Goal: Task Accomplishment & Management: Use online tool/utility

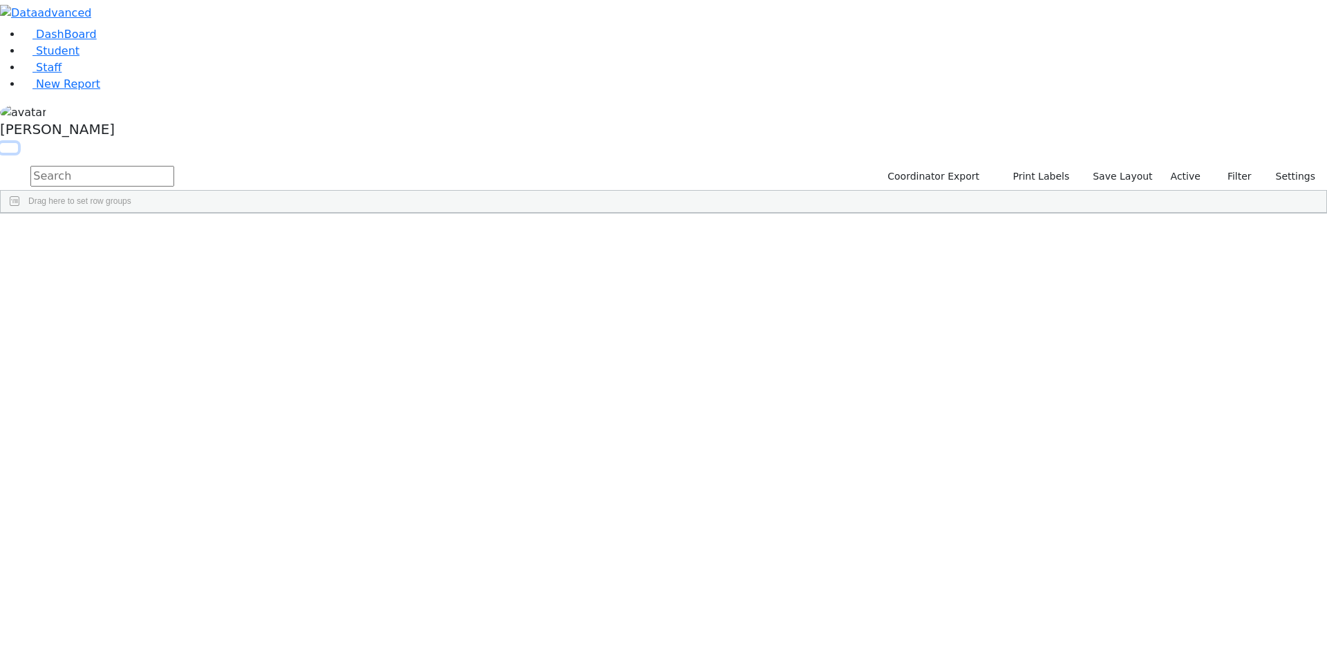
click at [18, 143] on button "button" at bounding box center [9, 148] width 18 height 10
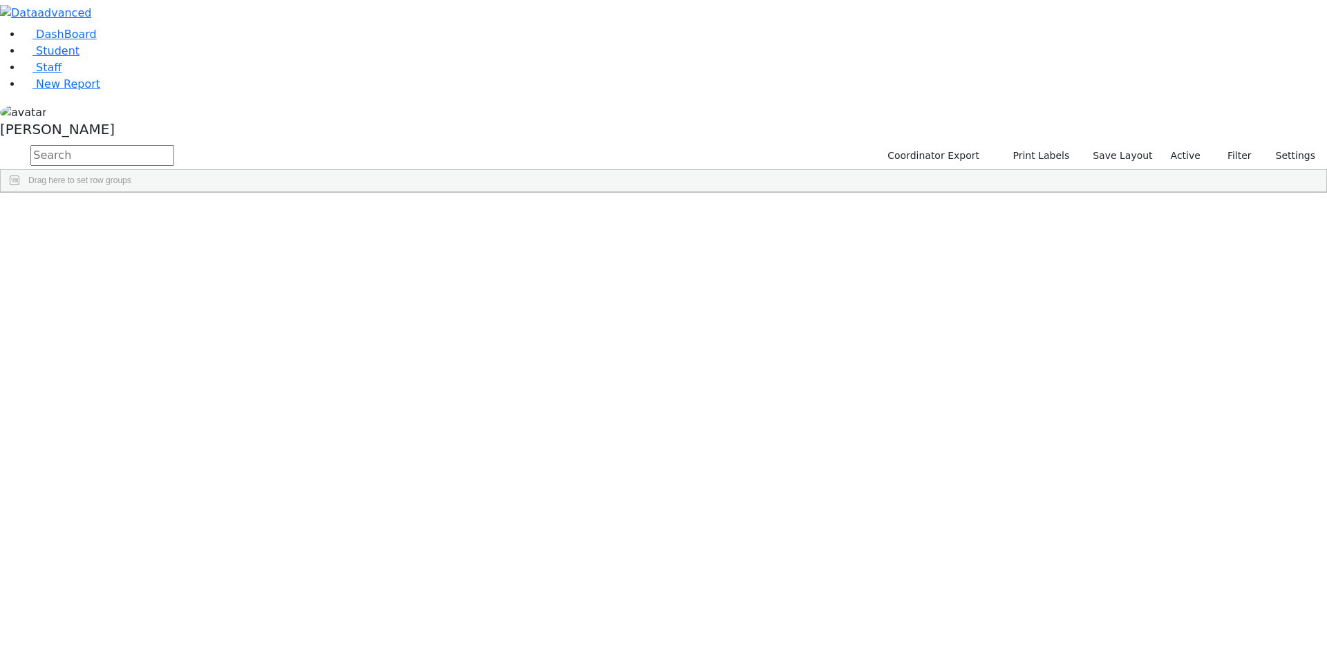
click at [1126, 198] on span at bounding box center [1120, 203] width 11 height 11
click at [1049, 202] on span "filter" at bounding box center [1043, 205] width 11 height 11
click at [1015, 285] on input "checkbox" at bounding box center [1009, 283] width 11 height 11
click at [1015, 327] on input "checkbox" at bounding box center [1009, 330] width 11 height 11
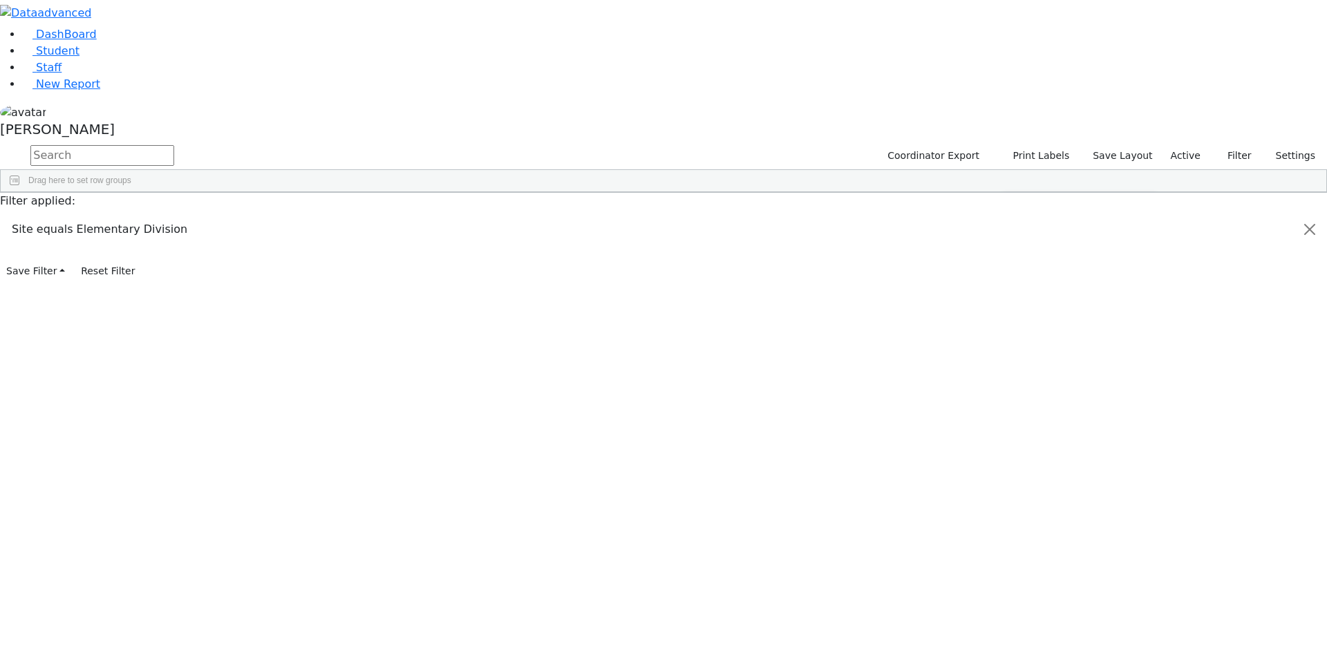
scroll to position [138, 0]
click at [1015, 323] on input "checkbox" at bounding box center [1009, 328] width 11 height 11
click at [1015, 341] on input "checkbox" at bounding box center [1009, 344] width 11 height 11
click at [1015, 359] on input "checkbox" at bounding box center [1009, 361] width 11 height 11
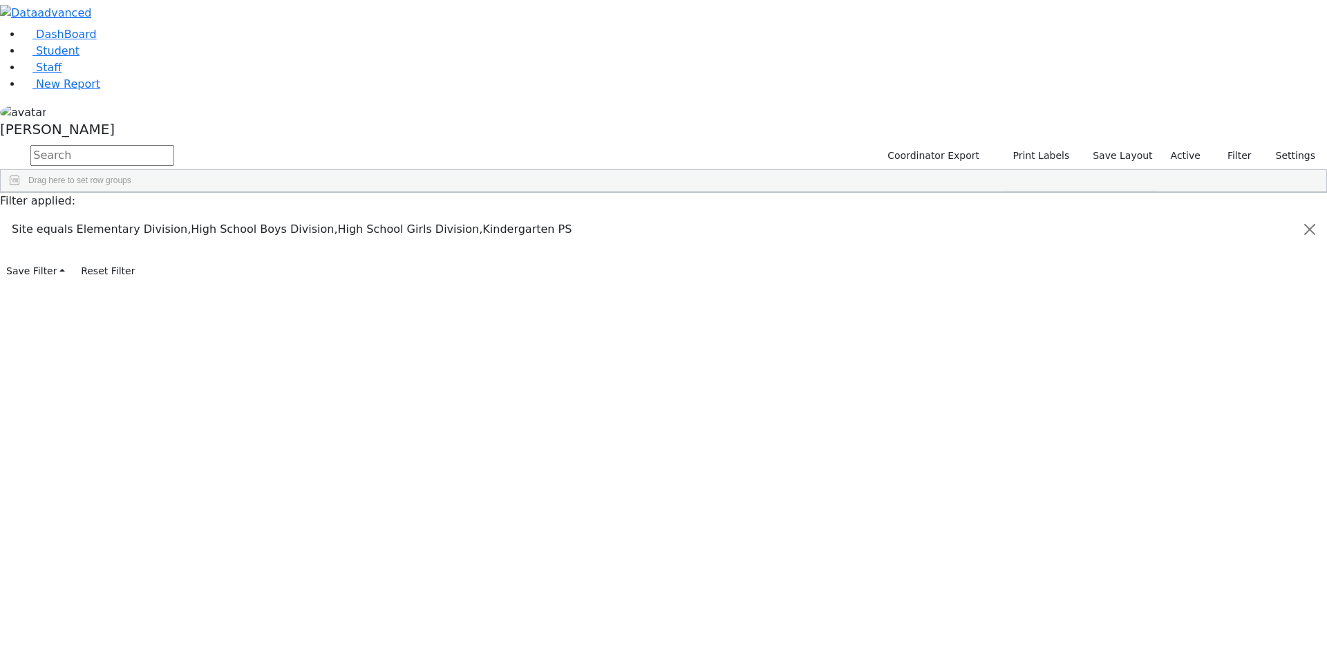
click at [1015, 321] on input "checkbox" at bounding box center [1009, 322] width 11 height 11
click at [0, 0] on div "Students 188 A 24 K 24 W 24 A 24 K 24 W 24 A" at bounding box center [0, 0] width 0 height 0
click at [649, 229] on div "21-5" at bounding box center [568, 224] width 162 height 19
drag, startPoint x: 1003, startPoint y: 44, endPoint x: 1017, endPoint y: 11, distance: 35.9
click at [1017, 11] on div "DashBoard Student Staff New Report [PERSON_NAME] A" at bounding box center [663, 141] width 1327 height 282
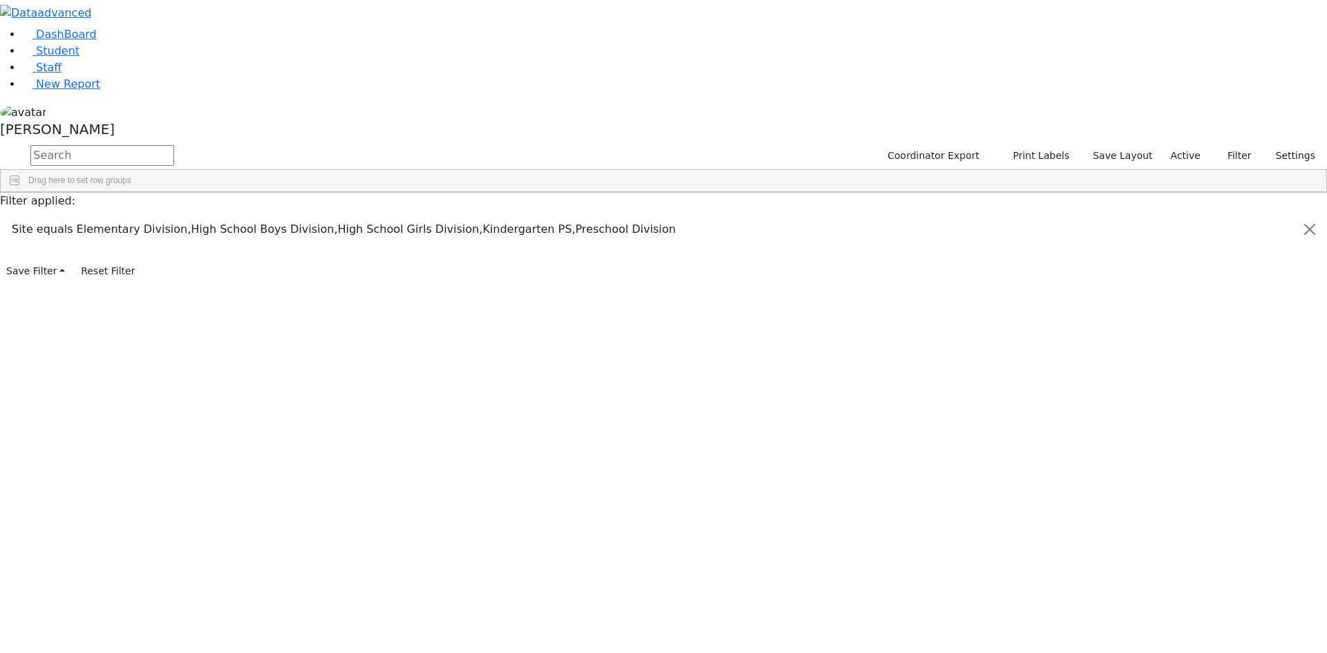
click at [757, 371] on span "Print" at bounding box center [709, 371] width 95 height 19
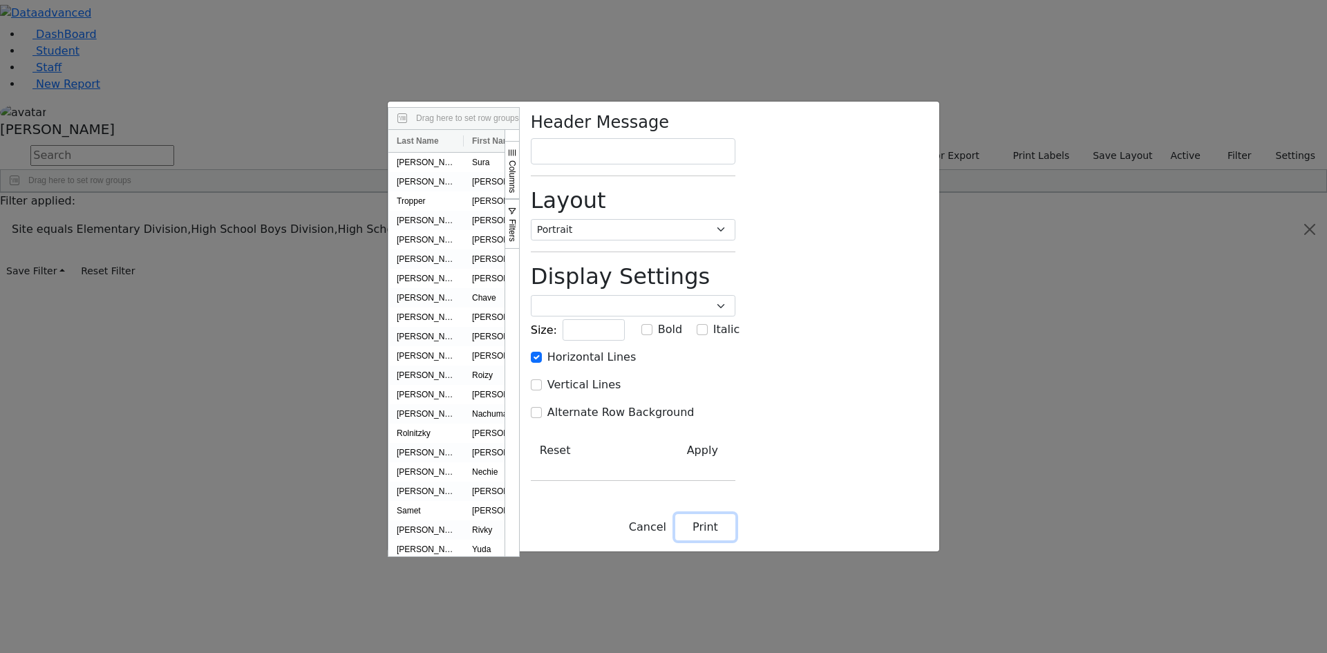
click at [735, 540] on button "Print" at bounding box center [705, 527] width 60 height 26
click at [1166, 44] on div "Drag here to set row groups Drag here to set column labels Last Name First Name…" at bounding box center [663, 326] width 1327 height 653
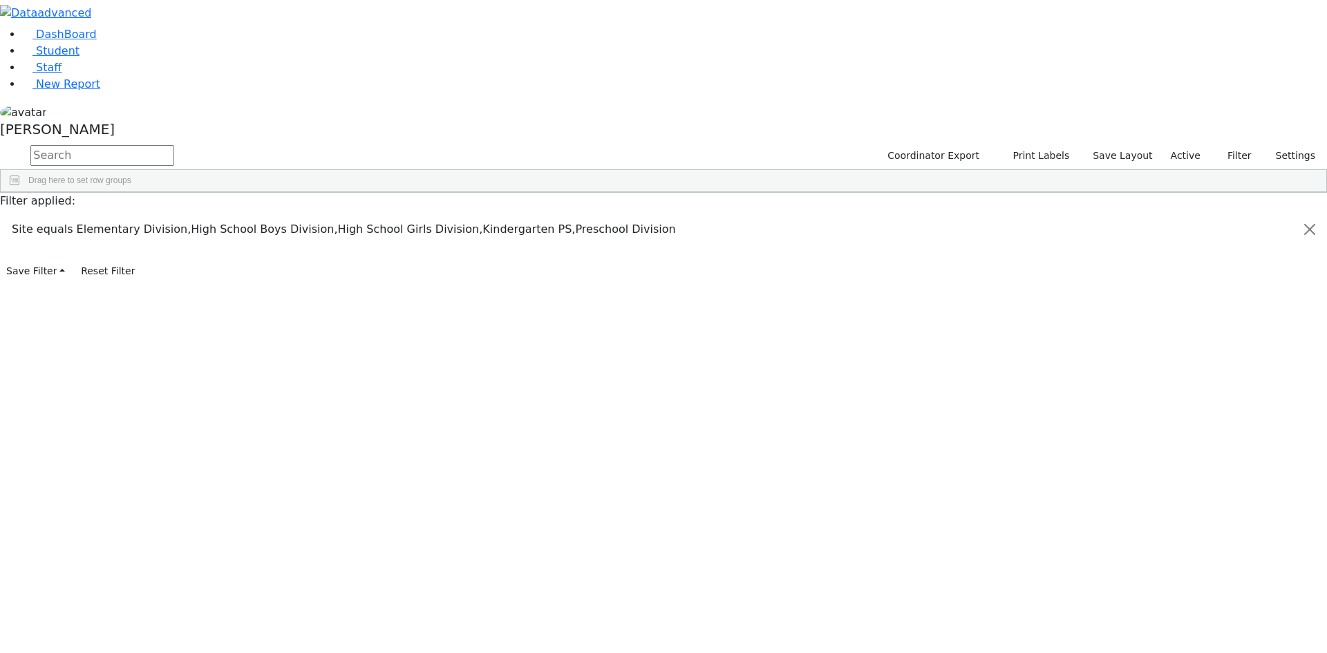
click at [137, 143] on div "[PERSON_NAME]" at bounding box center [663, 123] width 1327 height 39
click at [183, 110] on link "Sign Out" at bounding box center [194, 99] width 109 height 22
